Goal: Information Seeking & Learning: Understand process/instructions

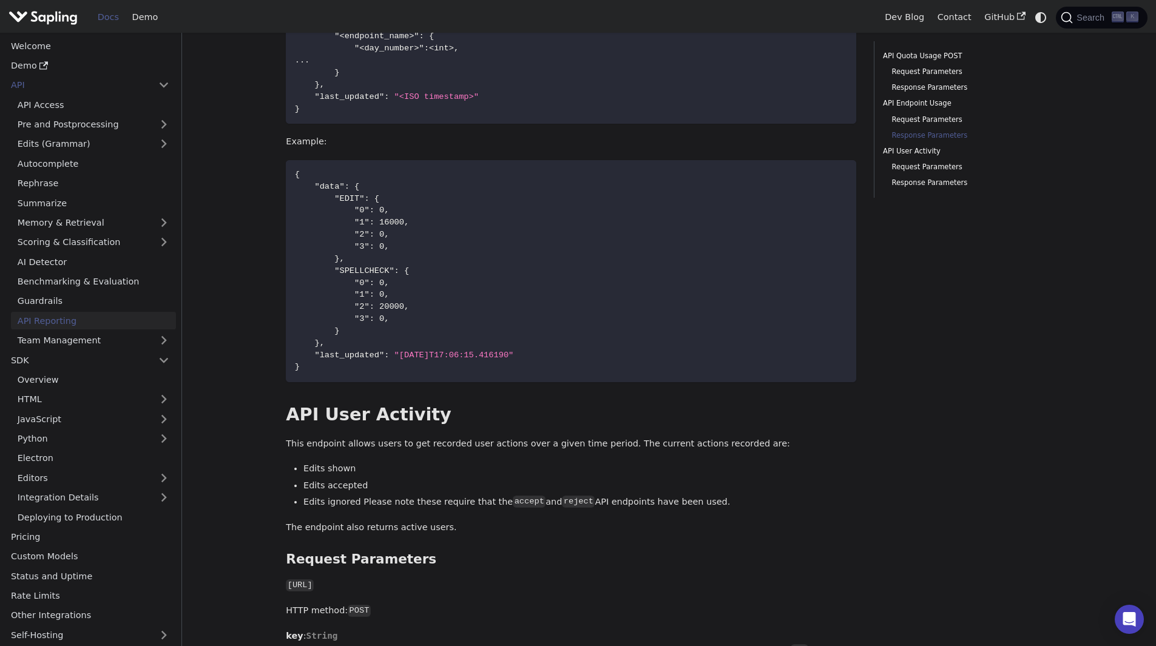
scroll to position [22, 0]
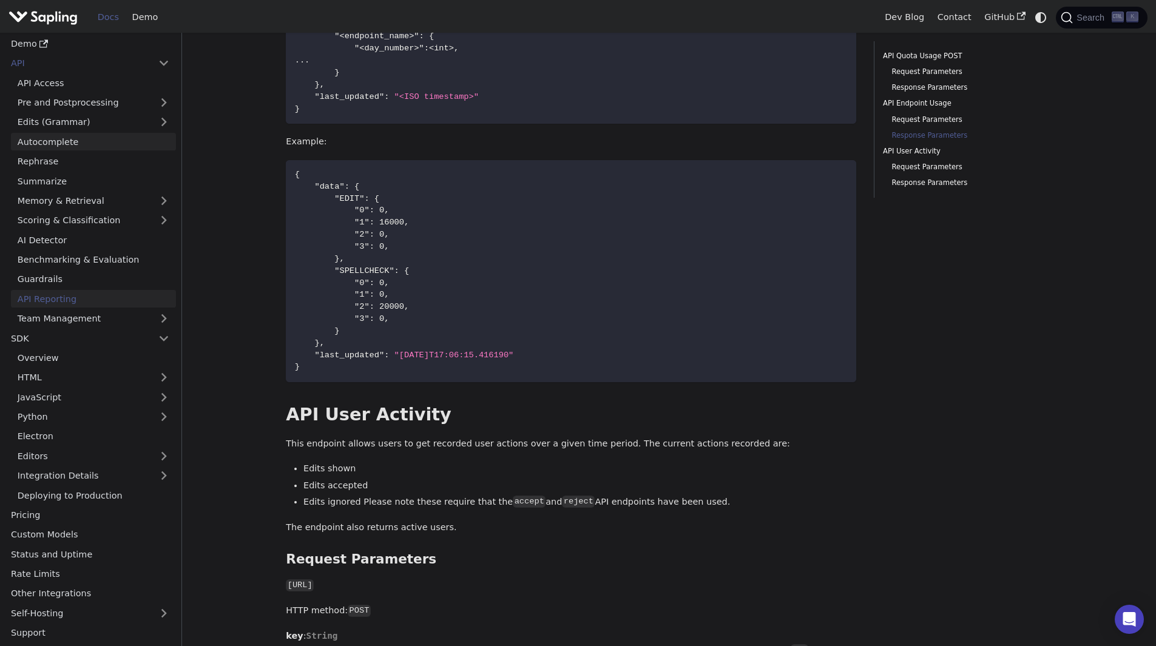
click at [72, 142] on link "Autocomplete" at bounding box center [93, 142] width 165 height 18
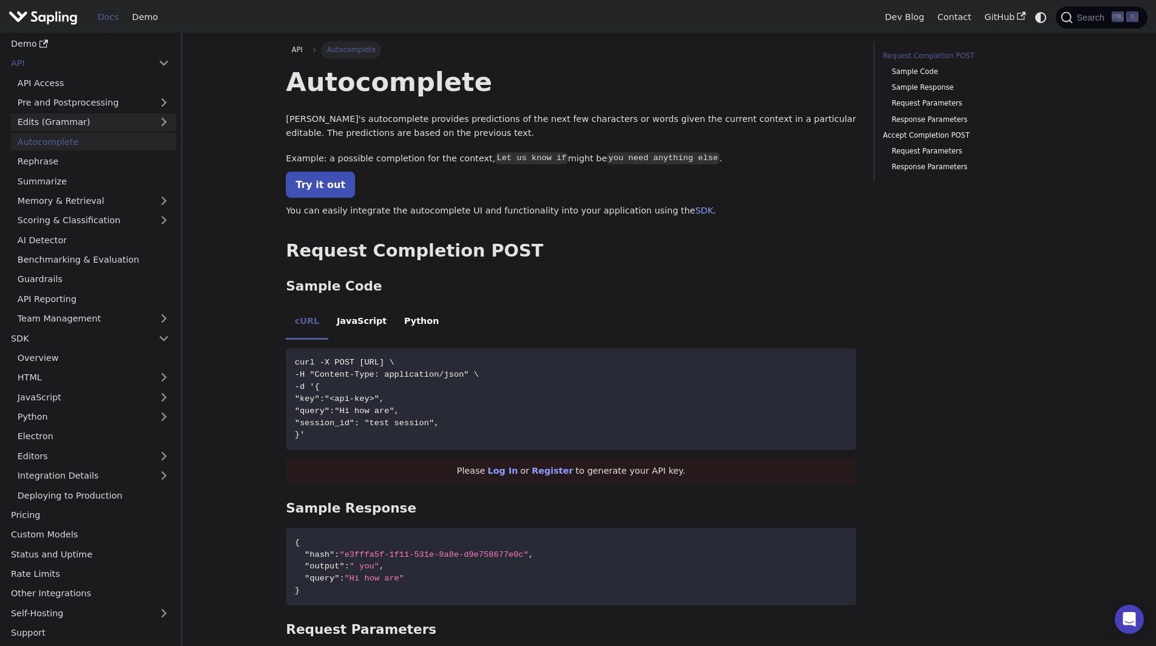
click at [55, 125] on link "Edits (Grammar)" at bounding box center [93, 122] width 165 height 18
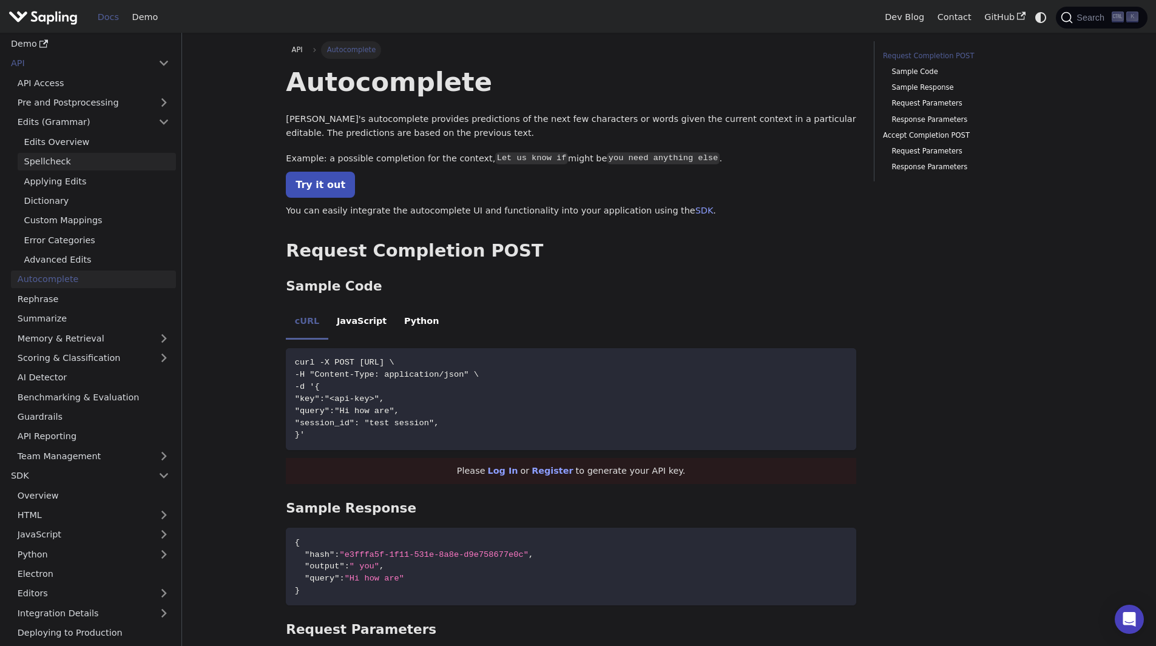
click at [63, 163] on link "Spellcheck" at bounding box center [97, 162] width 158 height 18
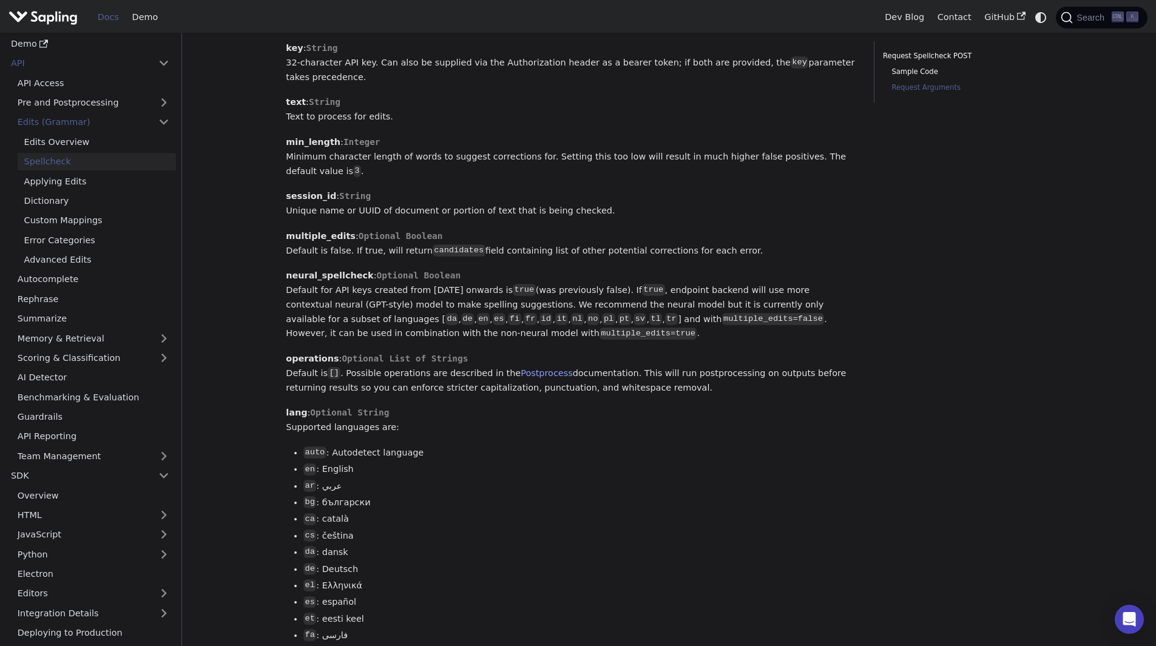
scroll to position [910, 0]
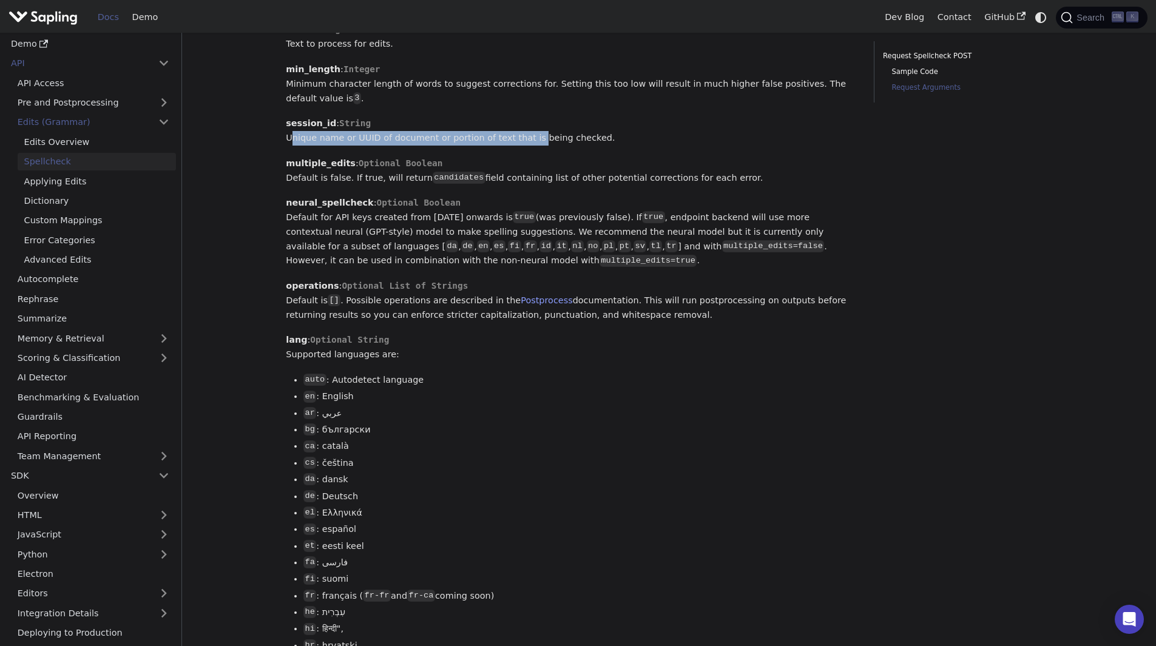
drag, startPoint x: 286, startPoint y: 129, endPoint x: 518, endPoint y: 135, distance: 232.5
click at [518, 135] on p "session_id : String Unique name or UUID of document or portion of text that is …" at bounding box center [571, 131] width 570 height 29
drag, startPoint x: 605, startPoint y: 131, endPoint x: 605, endPoint y: 106, distance: 25.5
click at [605, 106] on div "Spellcheck For some use cases, grammar and phrase-level edits may not be necess…" at bounding box center [571, 142] width 570 height 1975
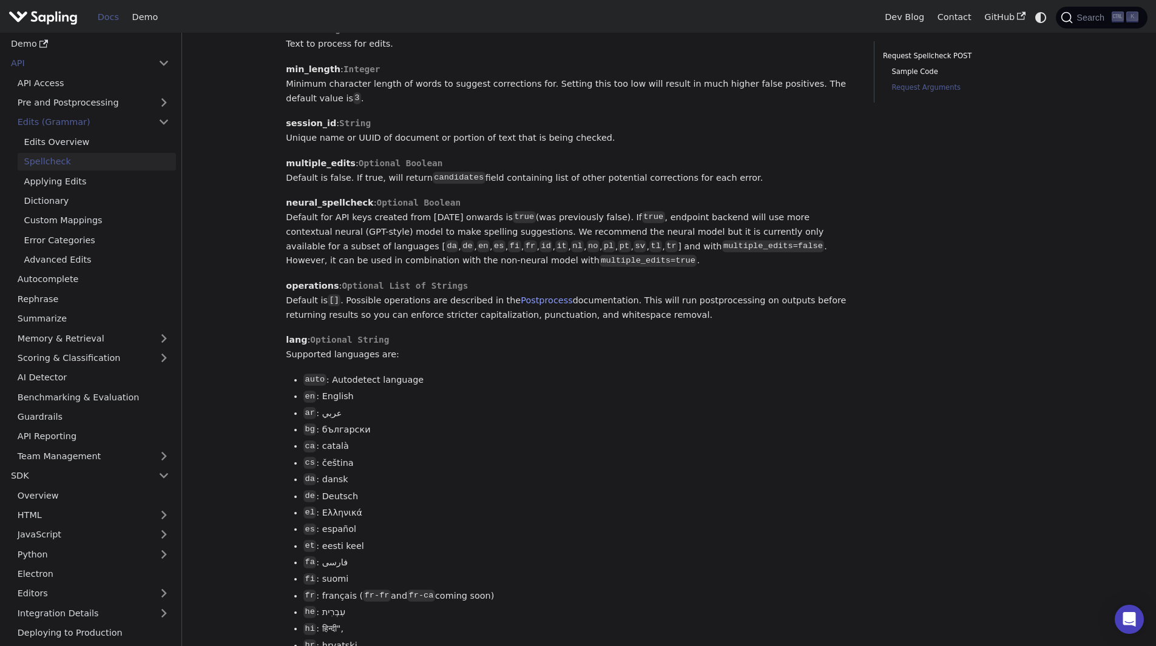
click at [605, 106] on div "Spellcheck For some use cases, grammar and phrase-level edits may not be necess…" at bounding box center [571, 142] width 570 height 1975
drag, startPoint x: 465, startPoint y: 132, endPoint x: 519, endPoint y: 135, distance: 54.1
click at [518, 135] on p "session_id : String Unique name or UUID of document or portion of text that is …" at bounding box center [571, 131] width 570 height 29
click at [520, 135] on p "session_id : String Unique name or UUID of document or portion of text that is …" at bounding box center [571, 131] width 570 height 29
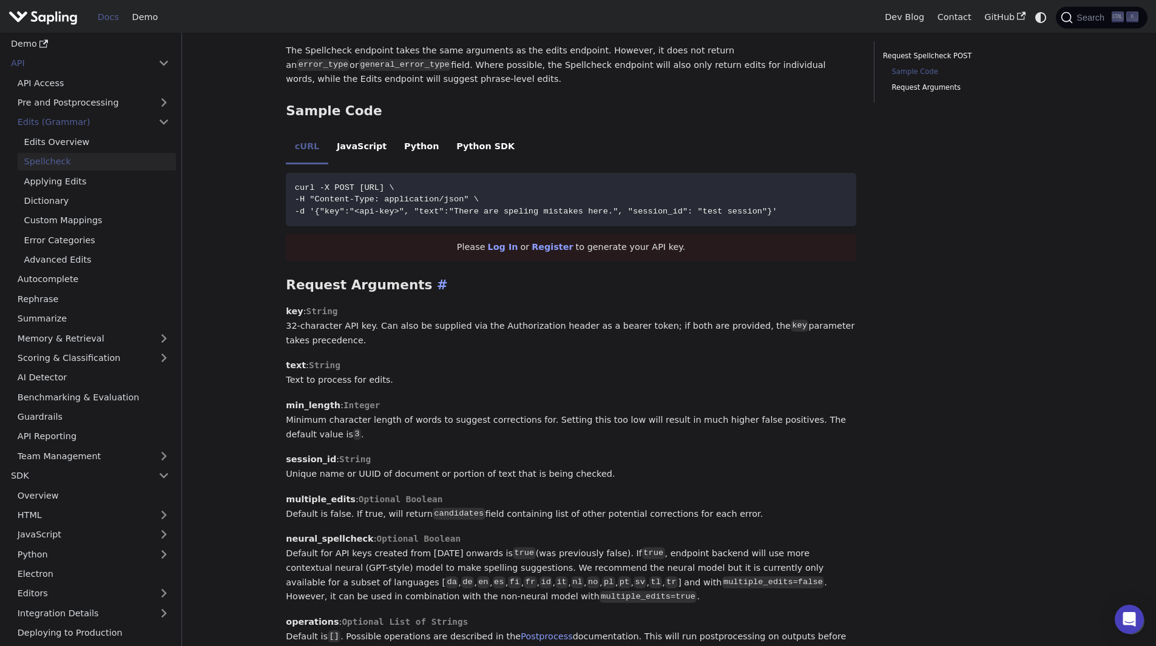
scroll to position [546, 0]
